Goal: Task Accomplishment & Management: Manage account settings

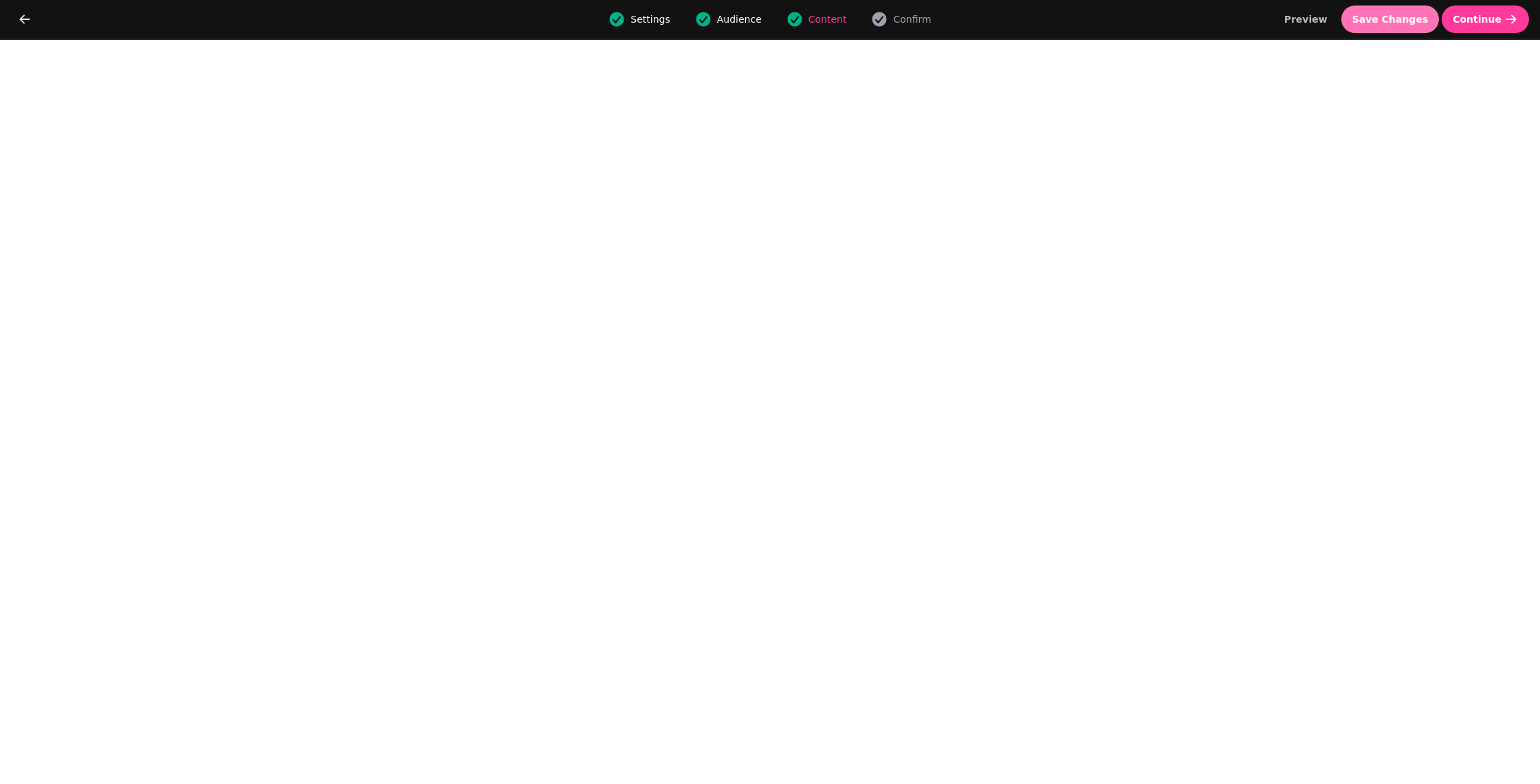
click at [1394, 21] on span "Save Changes" at bounding box center [1391, 19] width 77 height 10
click at [1392, 22] on span "Save Changes" at bounding box center [1391, 19] width 77 height 10
click at [27, 17] on icon "go back" at bounding box center [24, 19] width 14 height 14
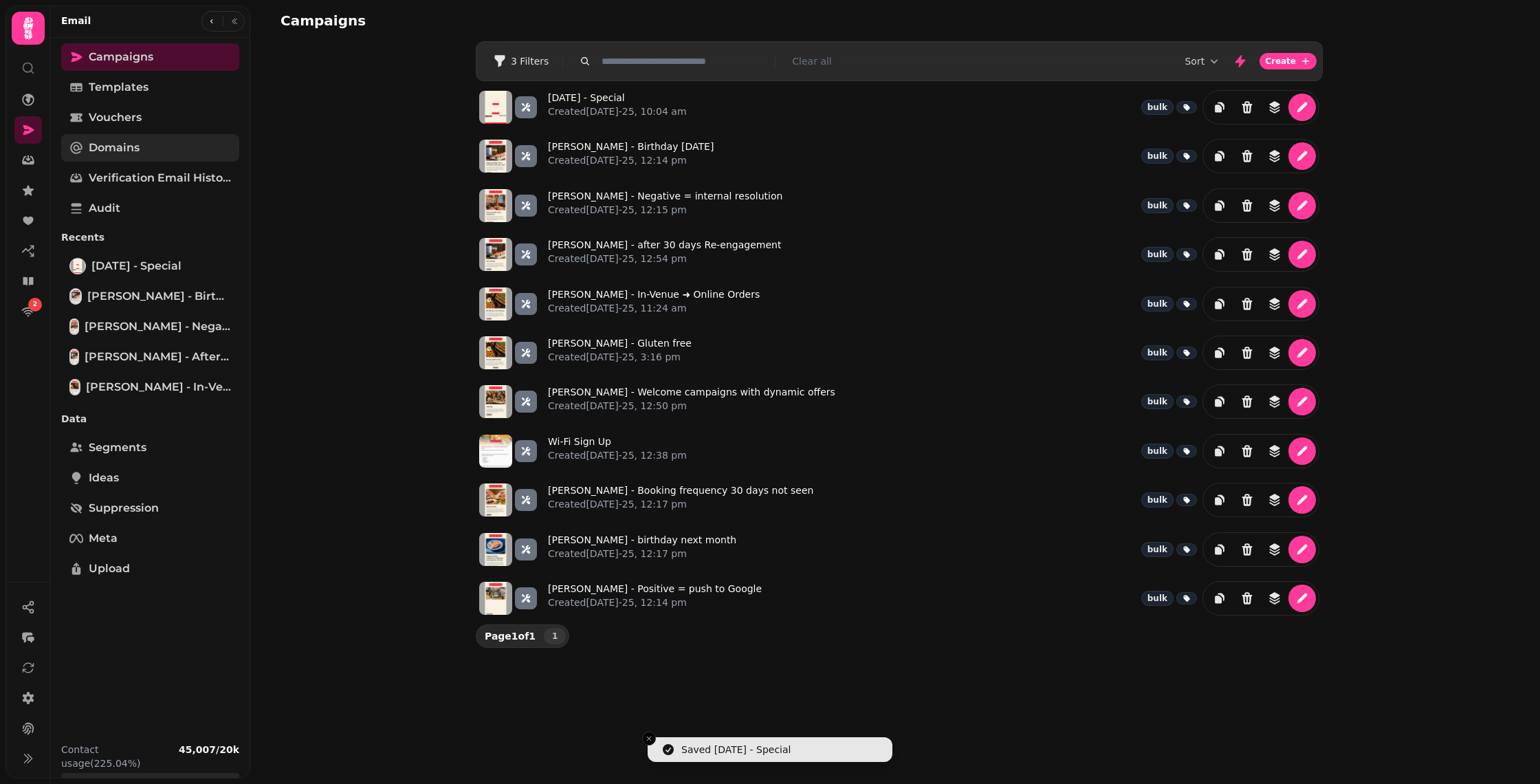
click at [107, 149] on span "Domains" at bounding box center [114, 147] width 50 height 16
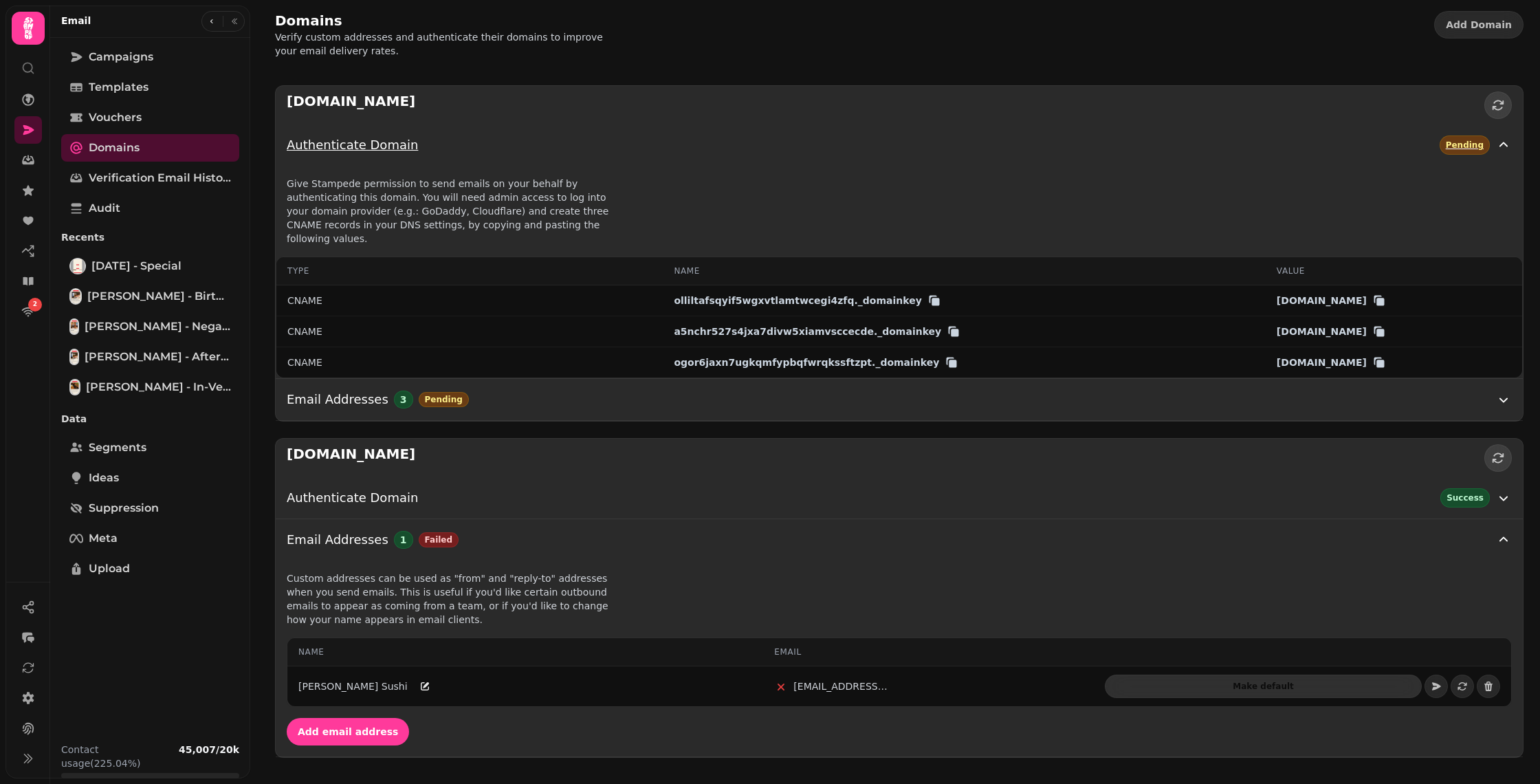
click at [1504, 140] on icon "button" at bounding box center [1503, 145] width 16 height 16
click at [1501, 147] on icon "button" at bounding box center [1503, 145] width 16 height 16
click at [1504, 391] on icon "button" at bounding box center [1503, 399] width 16 height 16
click at [796, 395] on button "Email Addresses 1 Failed" at bounding box center [899, 399] width 1247 height 42
click at [1505, 391] on icon "button" at bounding box center [1503, 399] width 16 height 16
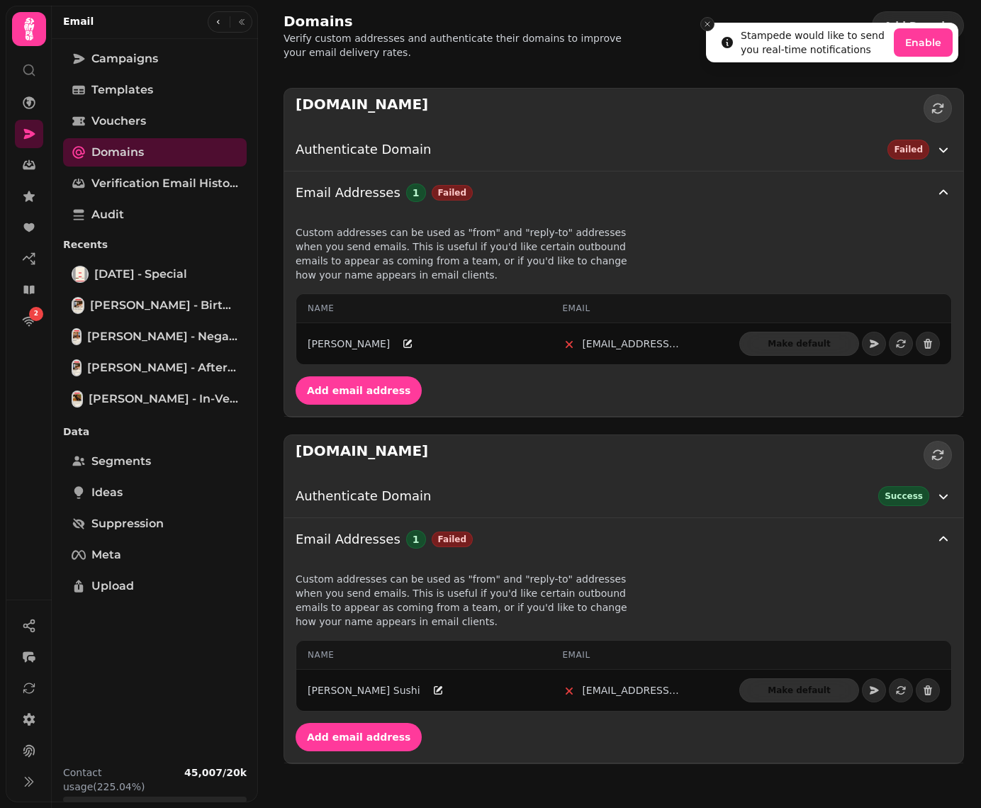
click at [710, 25] on icon "Close toast" at bounding box center [707, 24] width 9 height 9
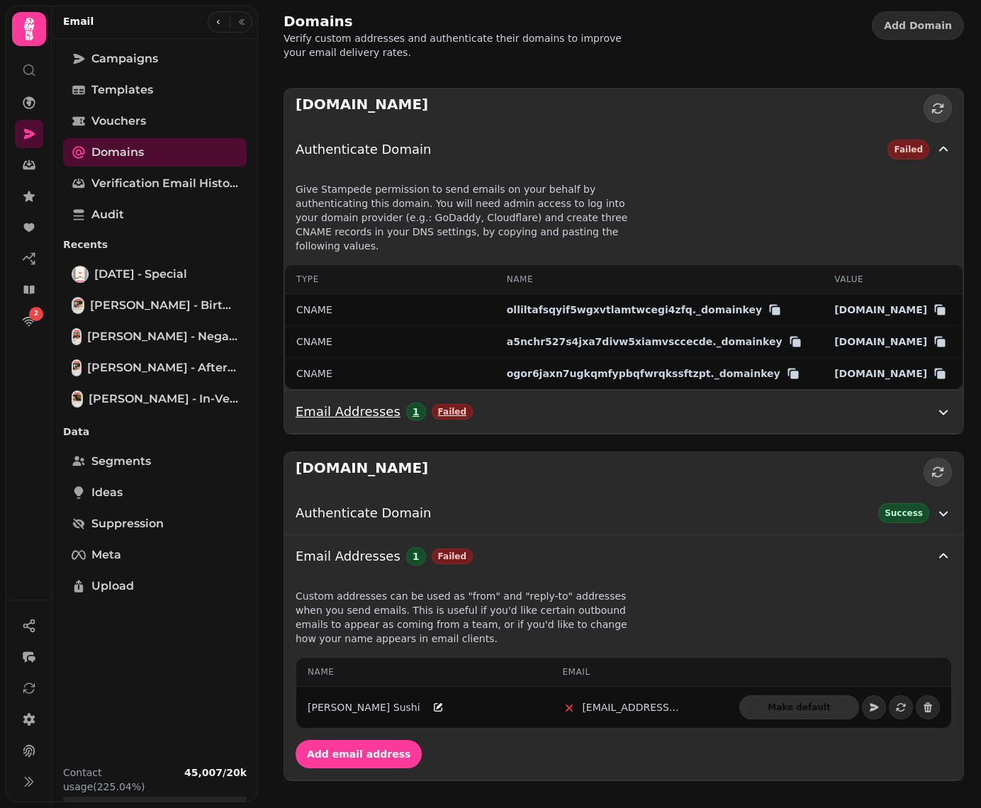
click at [668, 433] on button "Email Addresses 1 Failed" at bounding box center [623, 411] width 679 height 43
